Goal: Learn about a topic

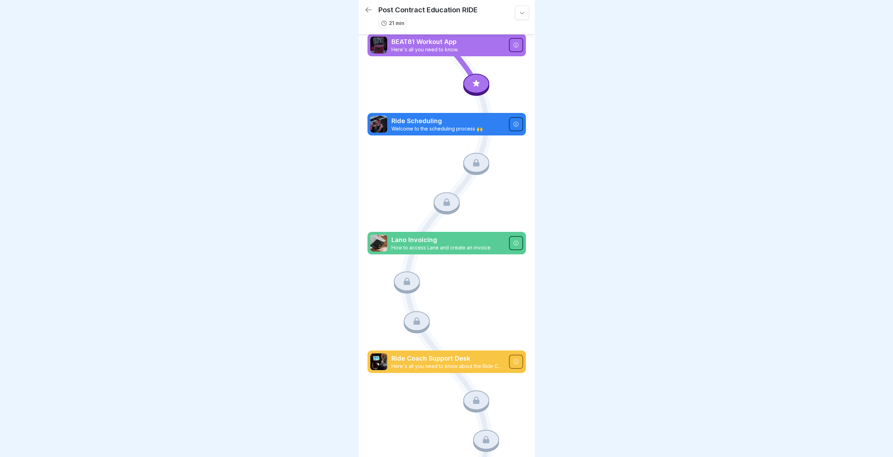
click at [469, 87] on div at bounding box center [476, 84] width 26 height 20
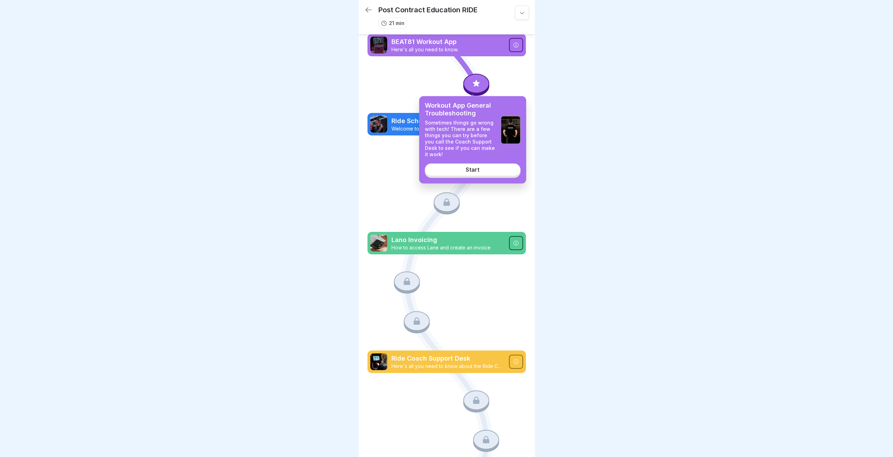
click at [474, 173] on link "Start" at bounding box center [473, 170] width 96 height 13
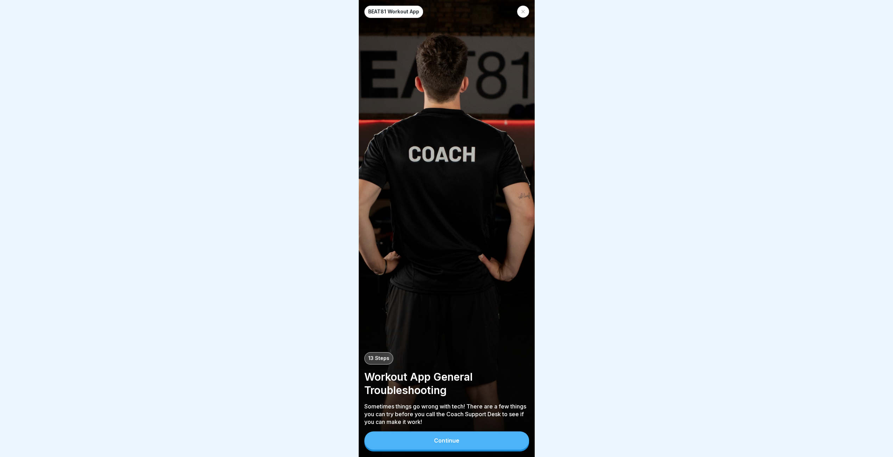
scroll to position [5, 0]
click at [472, 438] on button "Continue" at bounding box center [446, 440] width 165 height 18
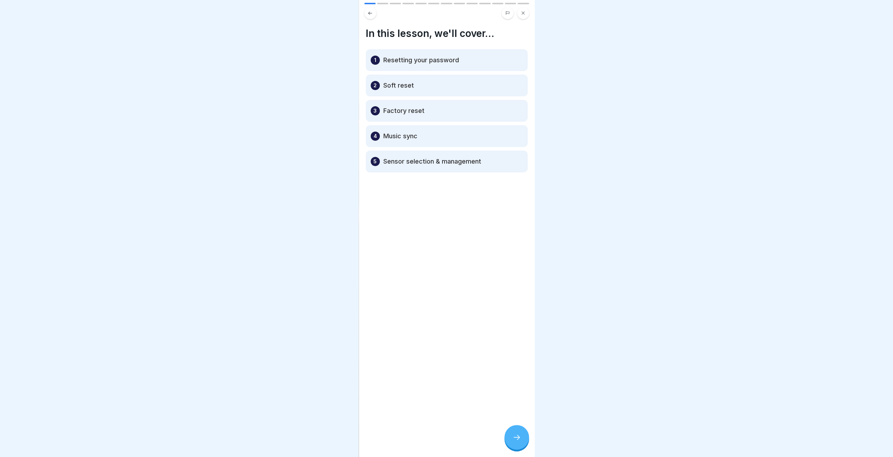
click at [517, 436] on icon at bounding box center [516, 437] width 8 height 8
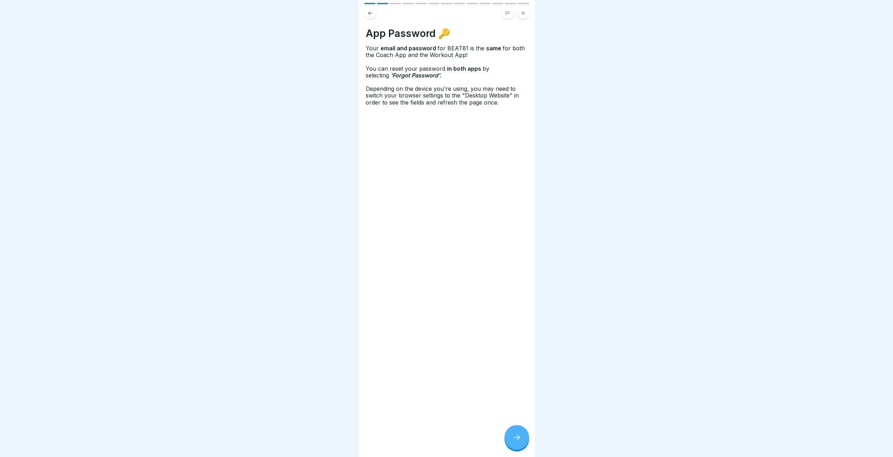
click at [512, 431] on div at bounding box center [516, 437] width 25 height 25
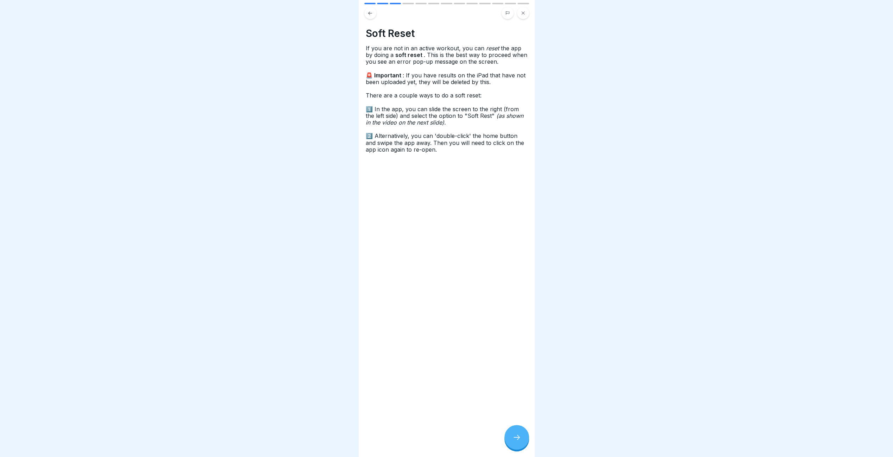
click at [512, 431] on div at bounding box center [516, 437] width 25 height 25
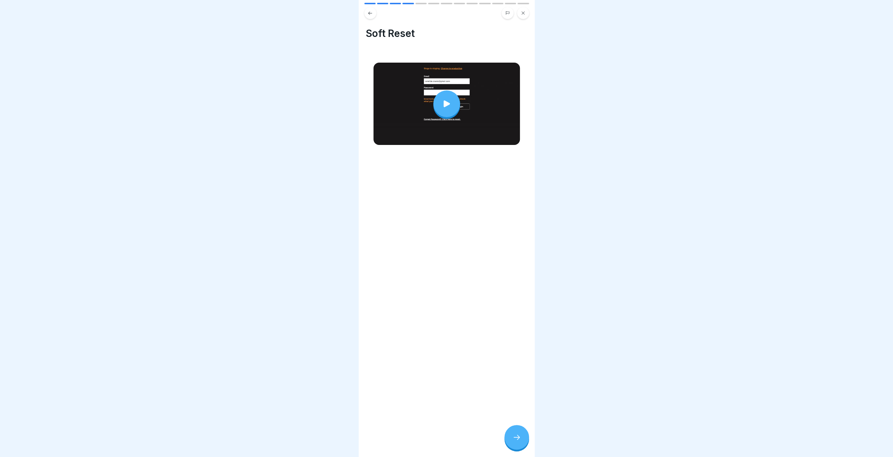
click at [427, 111] on div at bounding box center [446, 104] width 146 height 82
click at [452, 101] on div at bounding box center [446, 103] width 27 height 27
click at [447, 99] on icon at bounding box center [447, 104] width 10 height 10
click at [520, 440] on icon at bounding box center [516, 437] width 8 height 8
